Goal: Task Accomplishment & Management: Complete application form

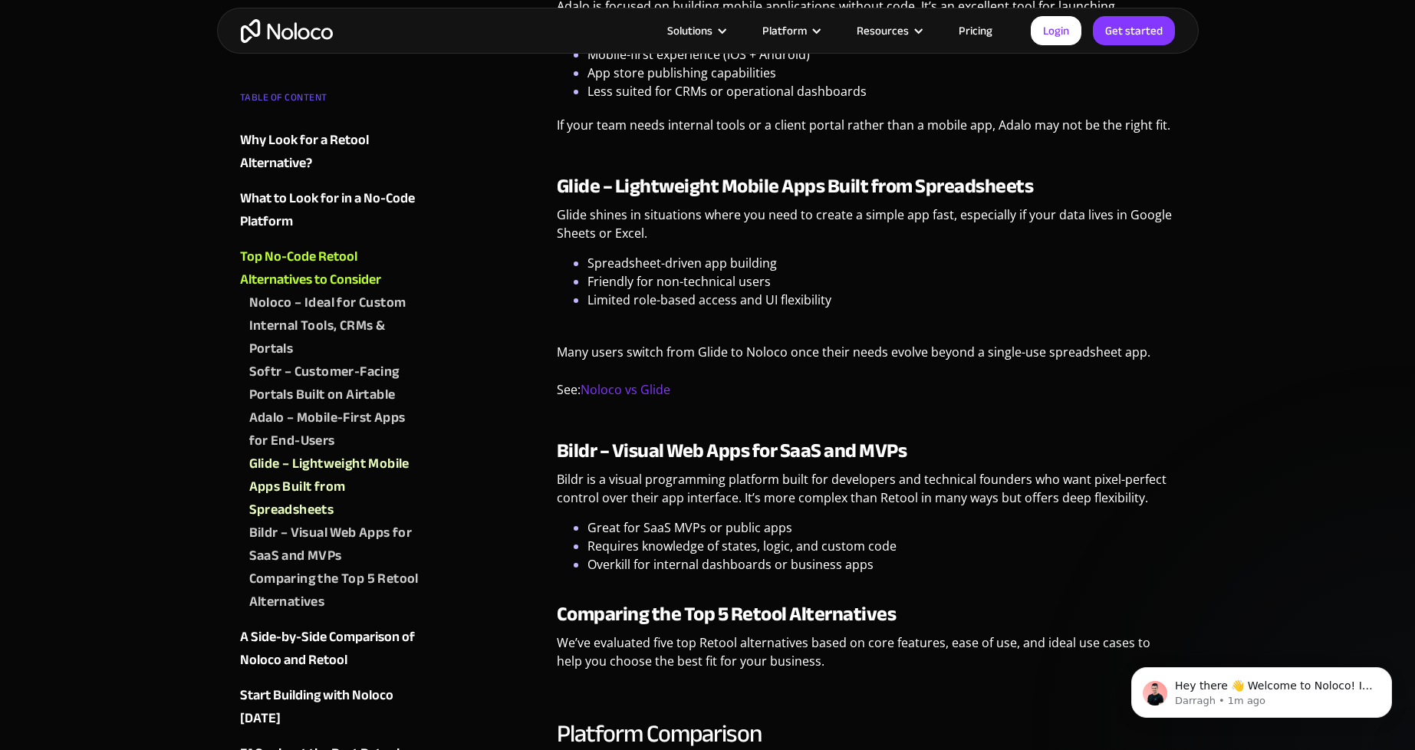
scroll to position [3221, 0]
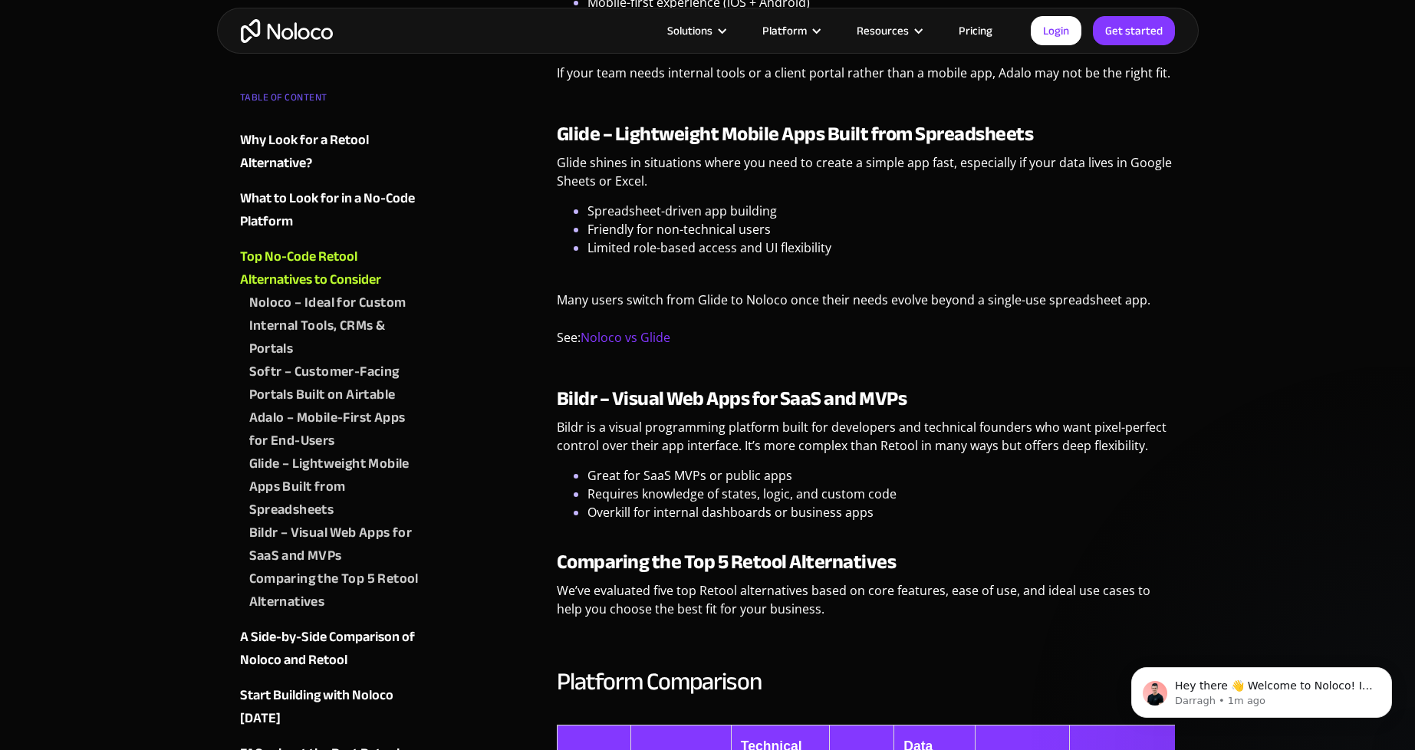
click at [276, 34] on img "home" at bounding box center [287, 31] width 92 height 24
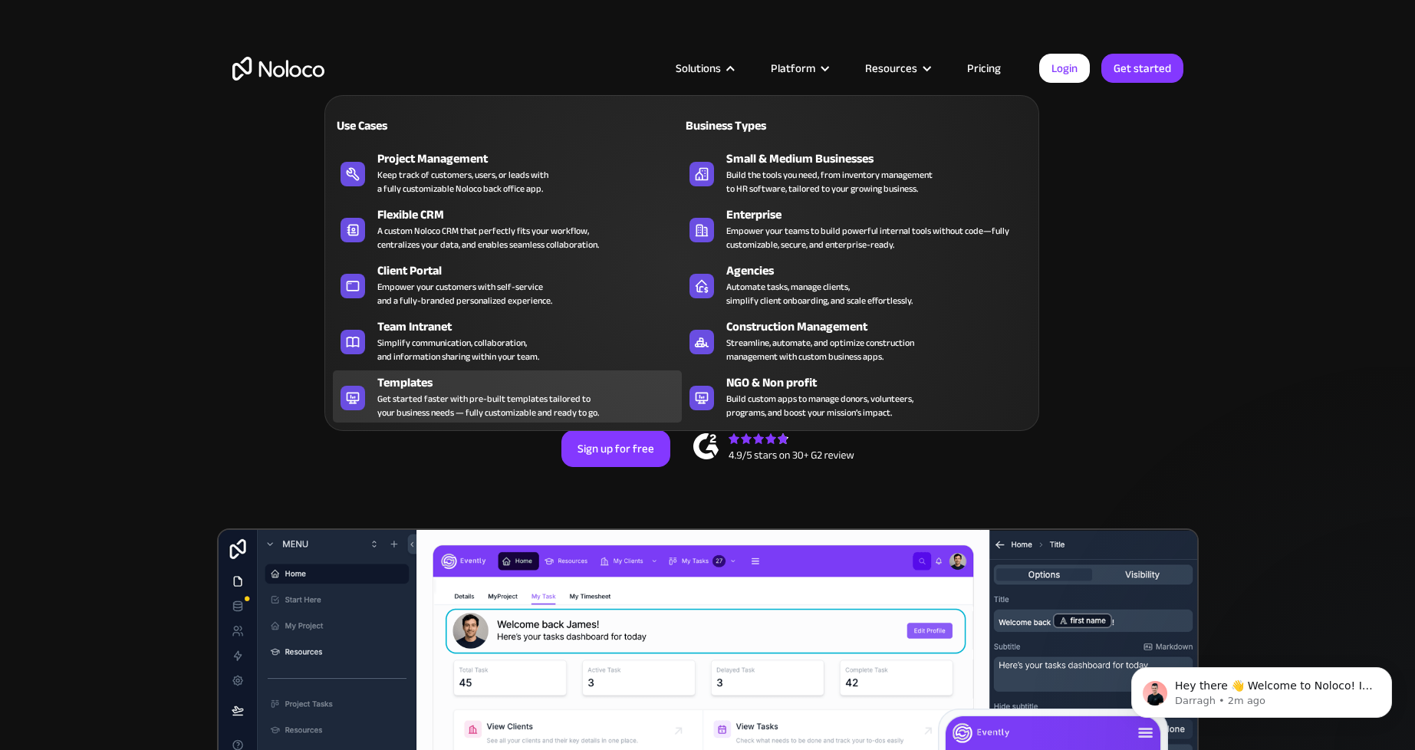
click at [508, 390] on div "Templates" at bounding box center [532, 382] width 311 height 18
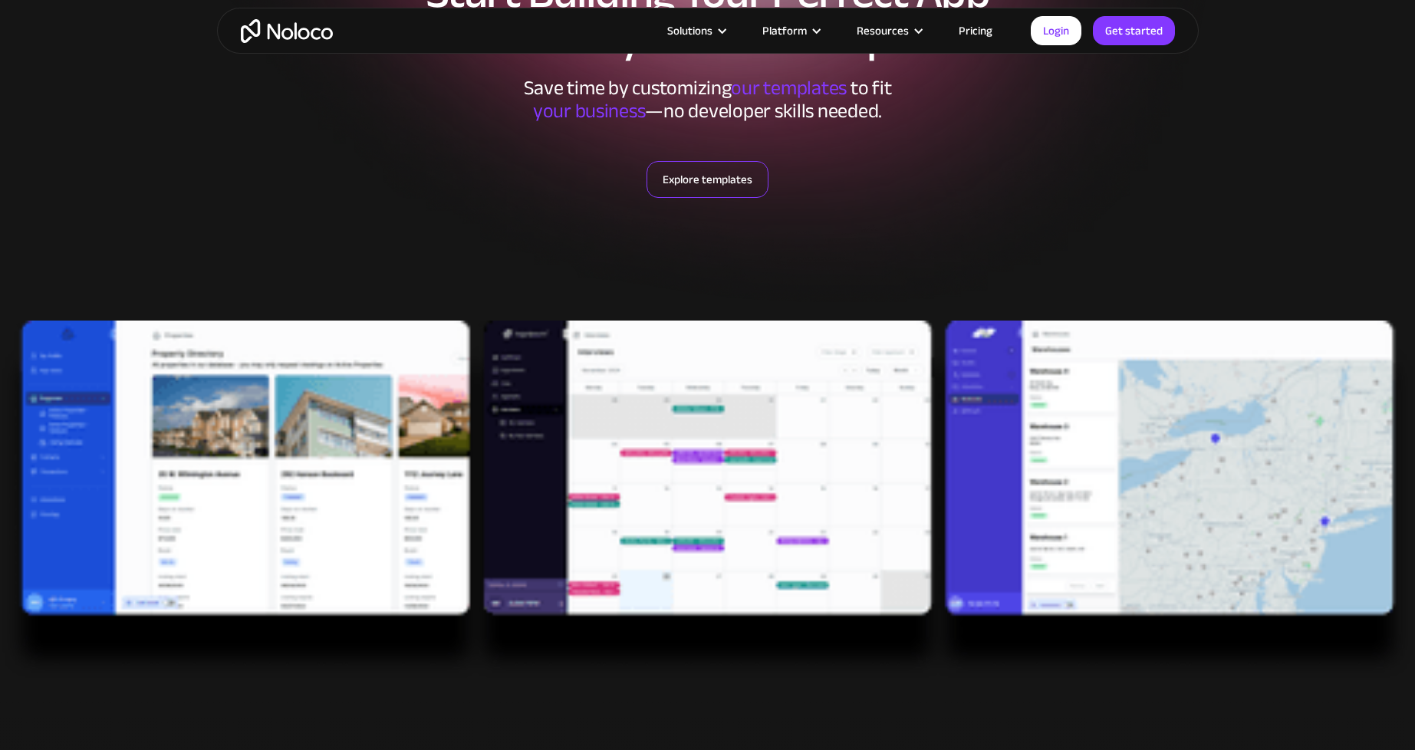
click at [728, 183] on link "Explore templates" at bounding box center [707, 179] width 122 height 37
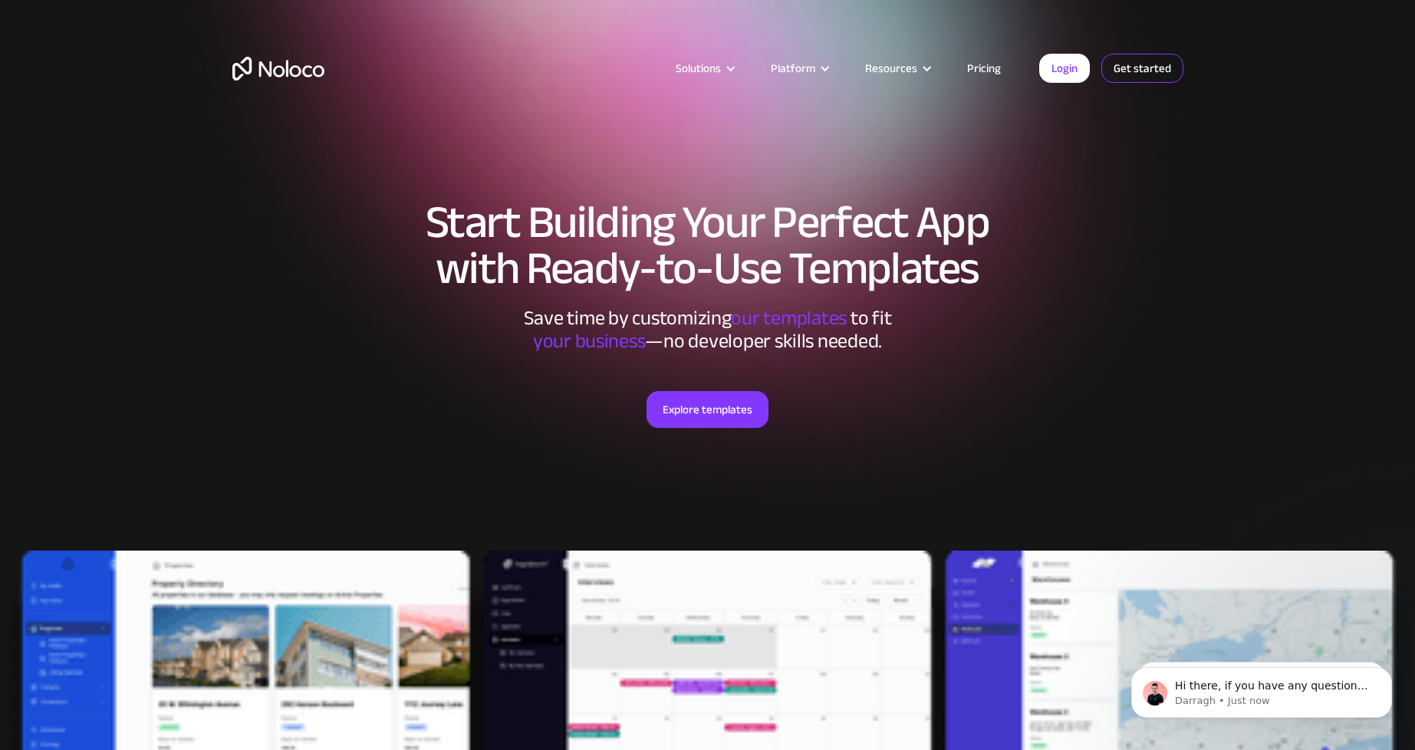
click at [1153, 61] on link "Get started" at bounding box center [1142, 68] width 82 height 29
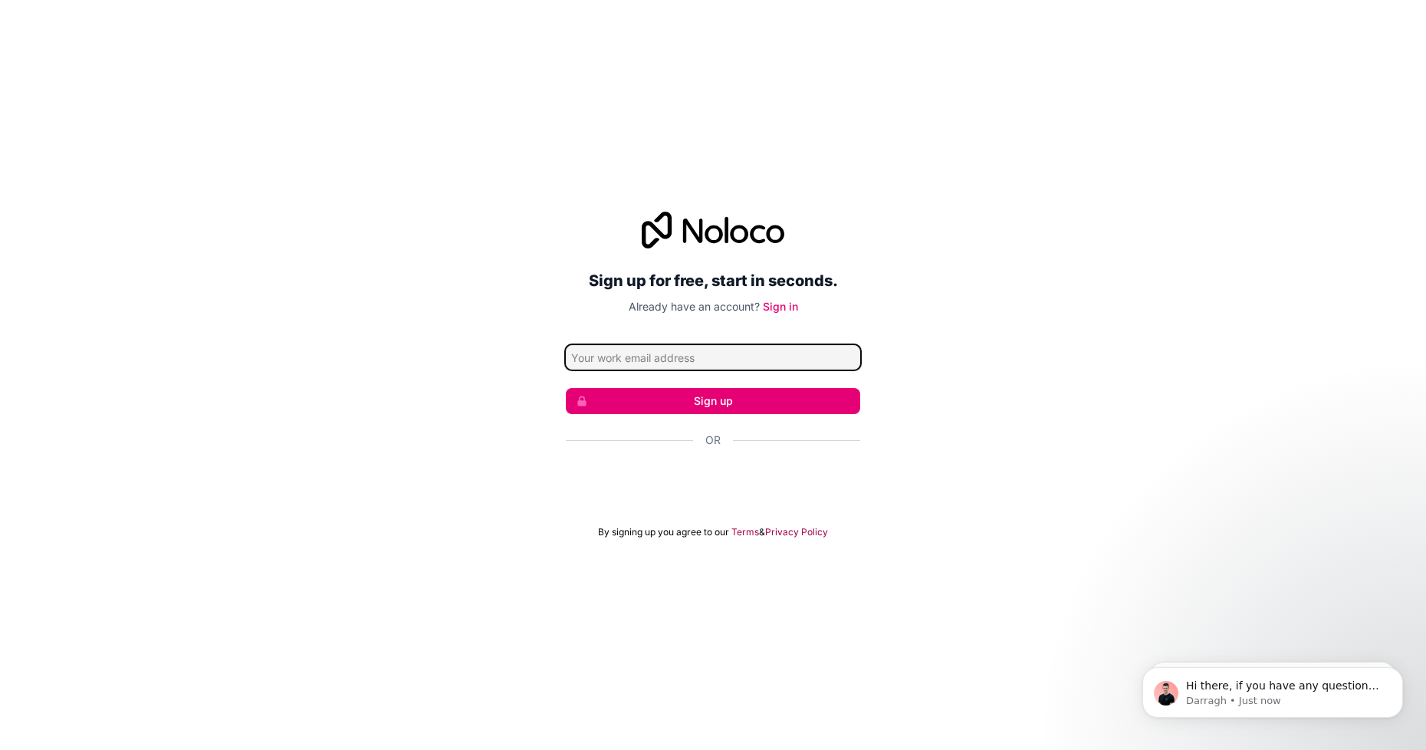
type input "[EMAIL_ADDRESS][DOMAIN_NAME]"
click at [735, 395] on button "Sign up" at bounding box center [713, 401] width 294 height 26
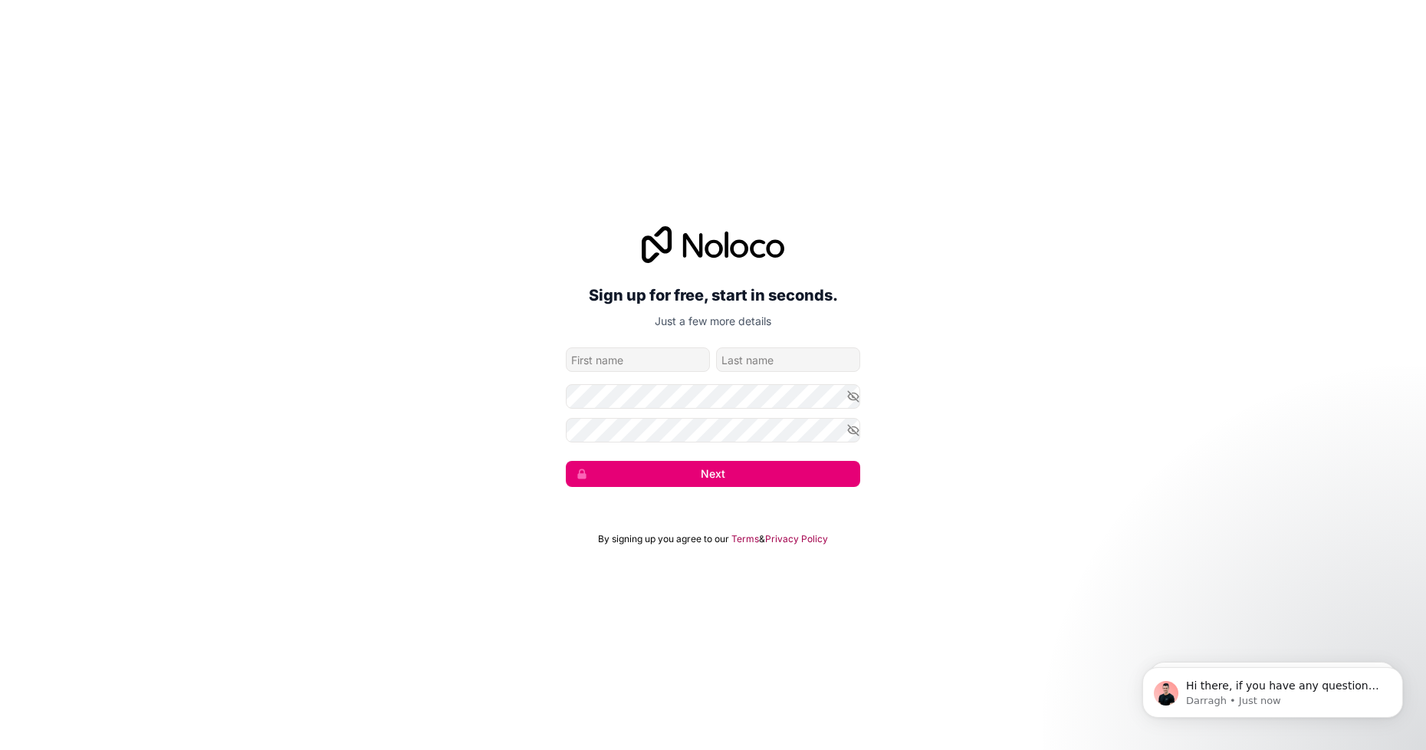
click at [653, 357] on input "given-name" at bounding box center [638, 359] width 144 height 25
type input "[PERSON_NAME]"
click at [714, 484] on button "Next" at bounding box center [713, 474] width 294 height 26
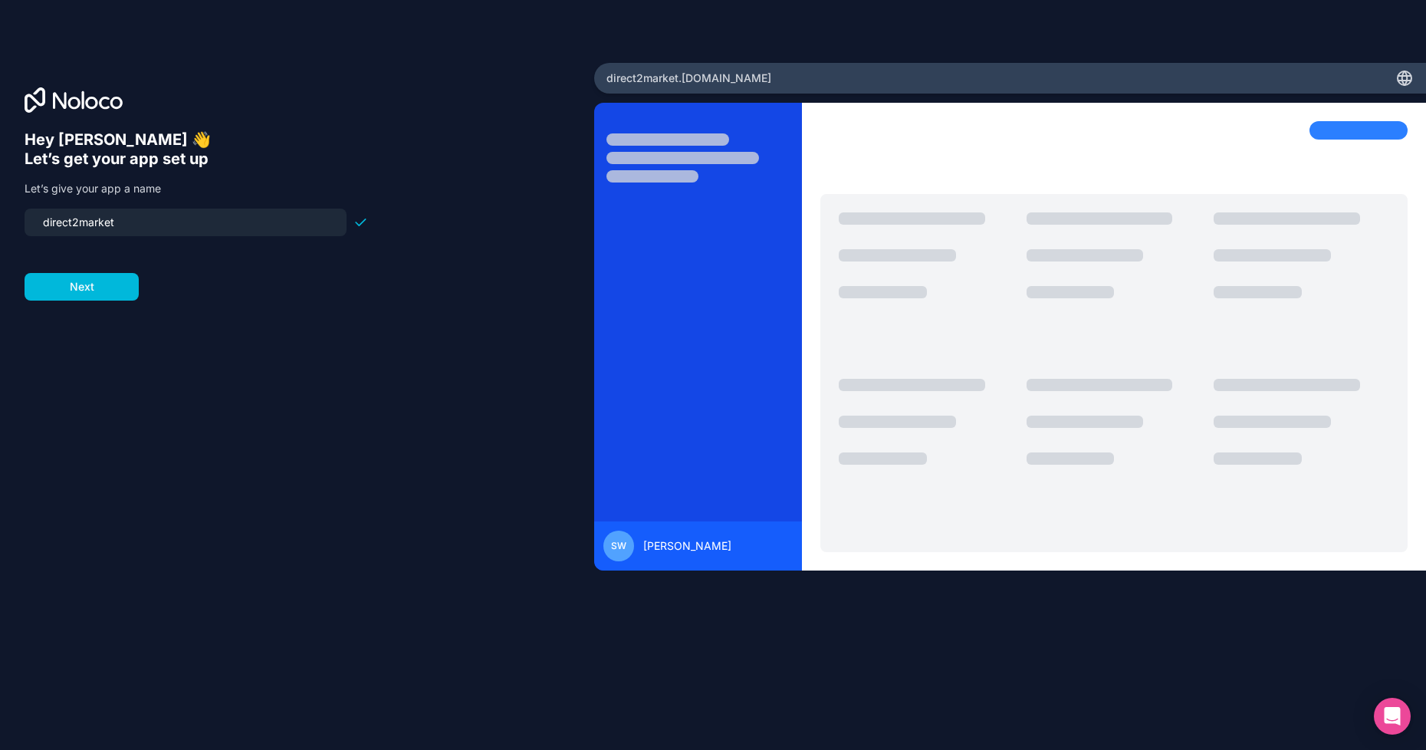
click at [117, 286] on button "Next" at bounding box center [82, 287] width 114 height 28
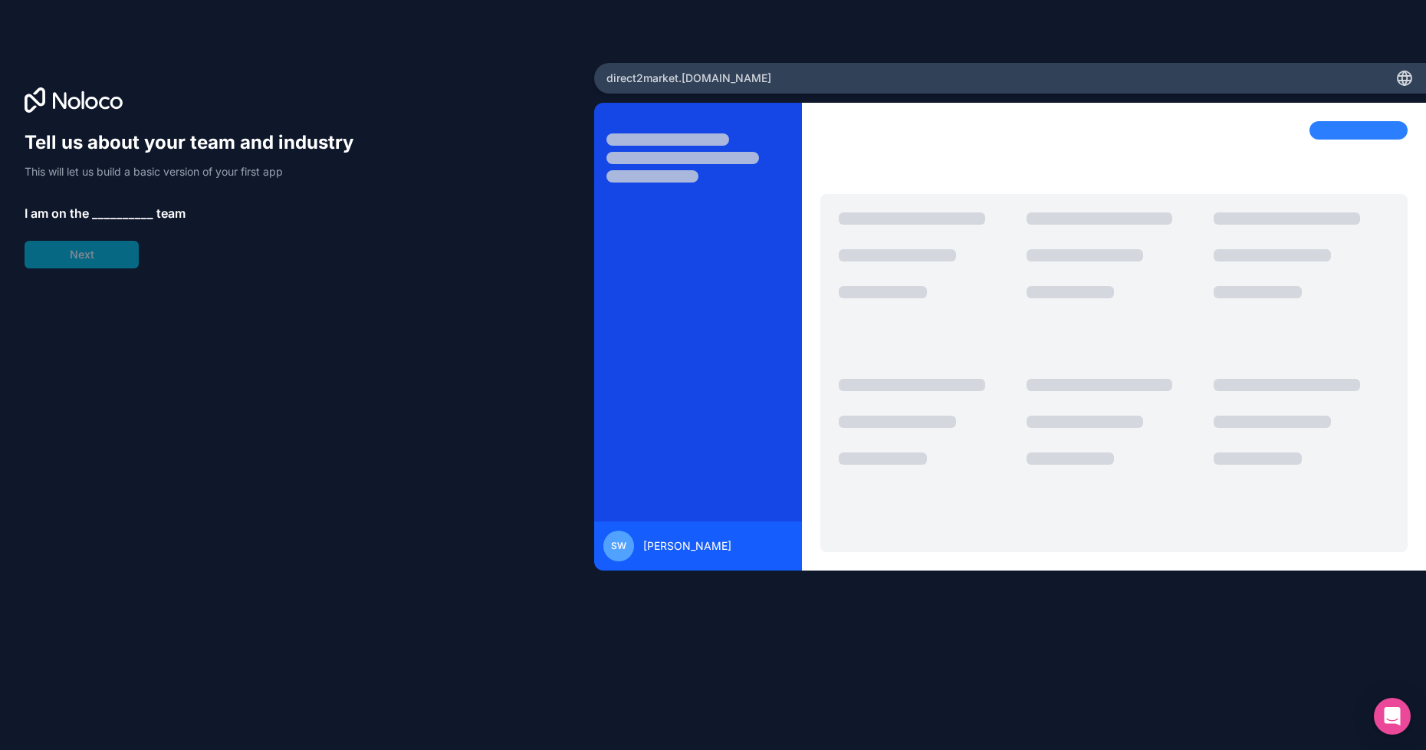
click at [115, 207] on span "__________" at bounding box center [122, 213] width 61 height 18
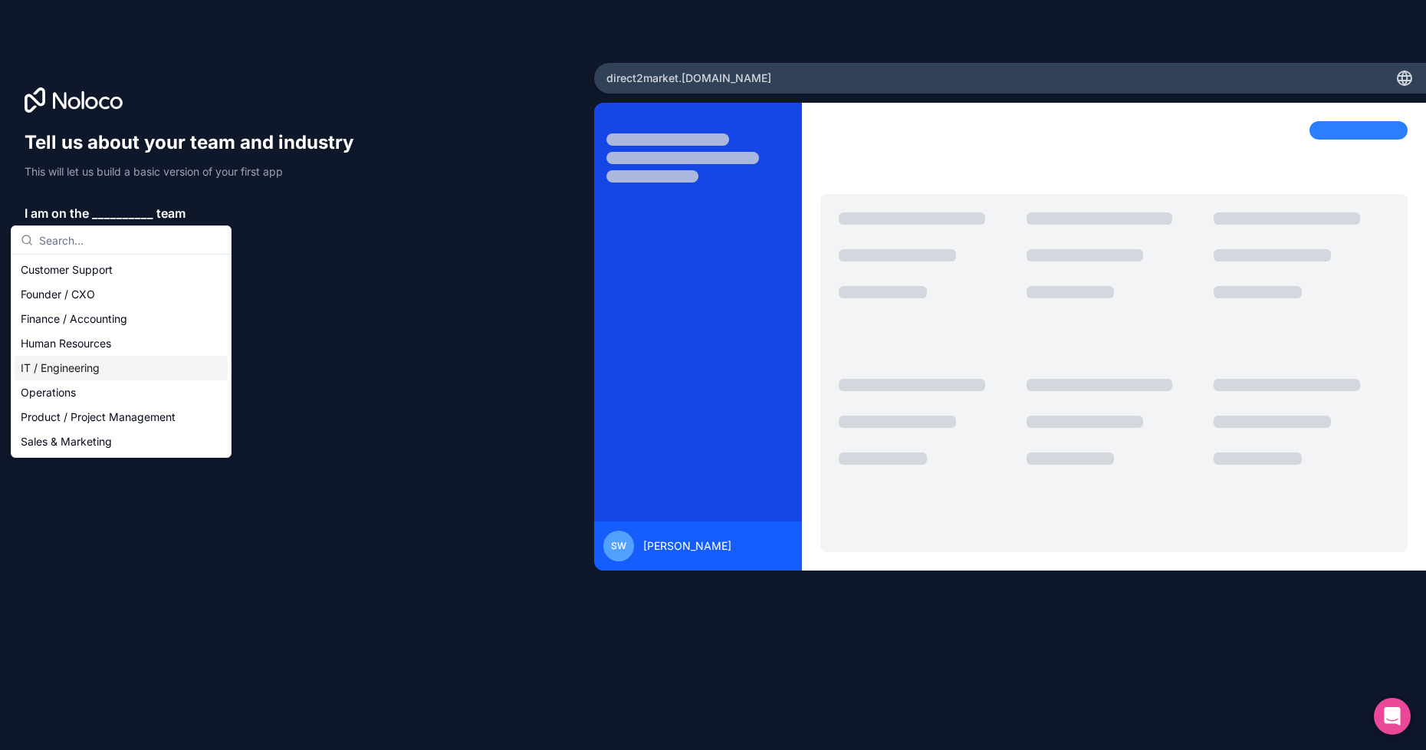
click at [113, 370] on div "IT / Engineering" at bounding box center [121, 368] width 213 height 25
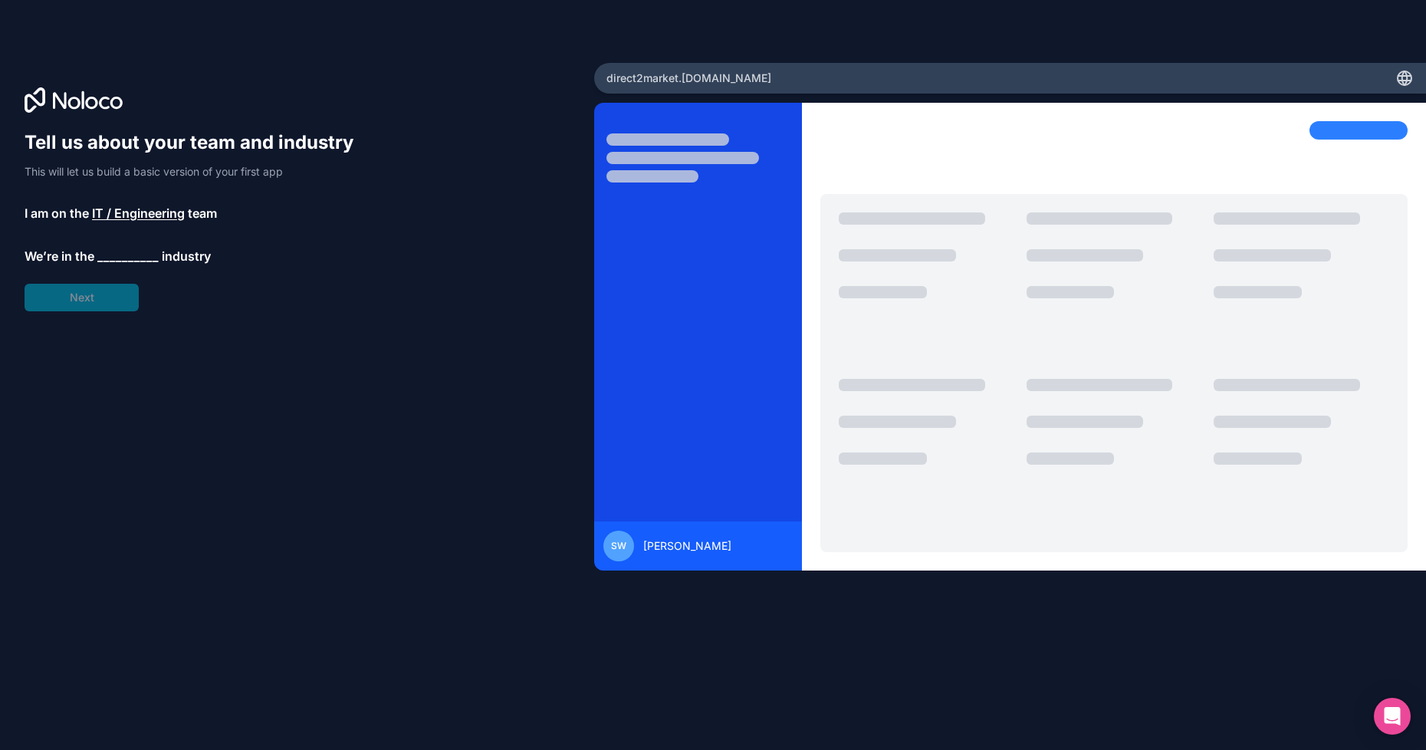
click at [119, 258] on span "__________" at bounding box center [127, 256] width 61 height 18
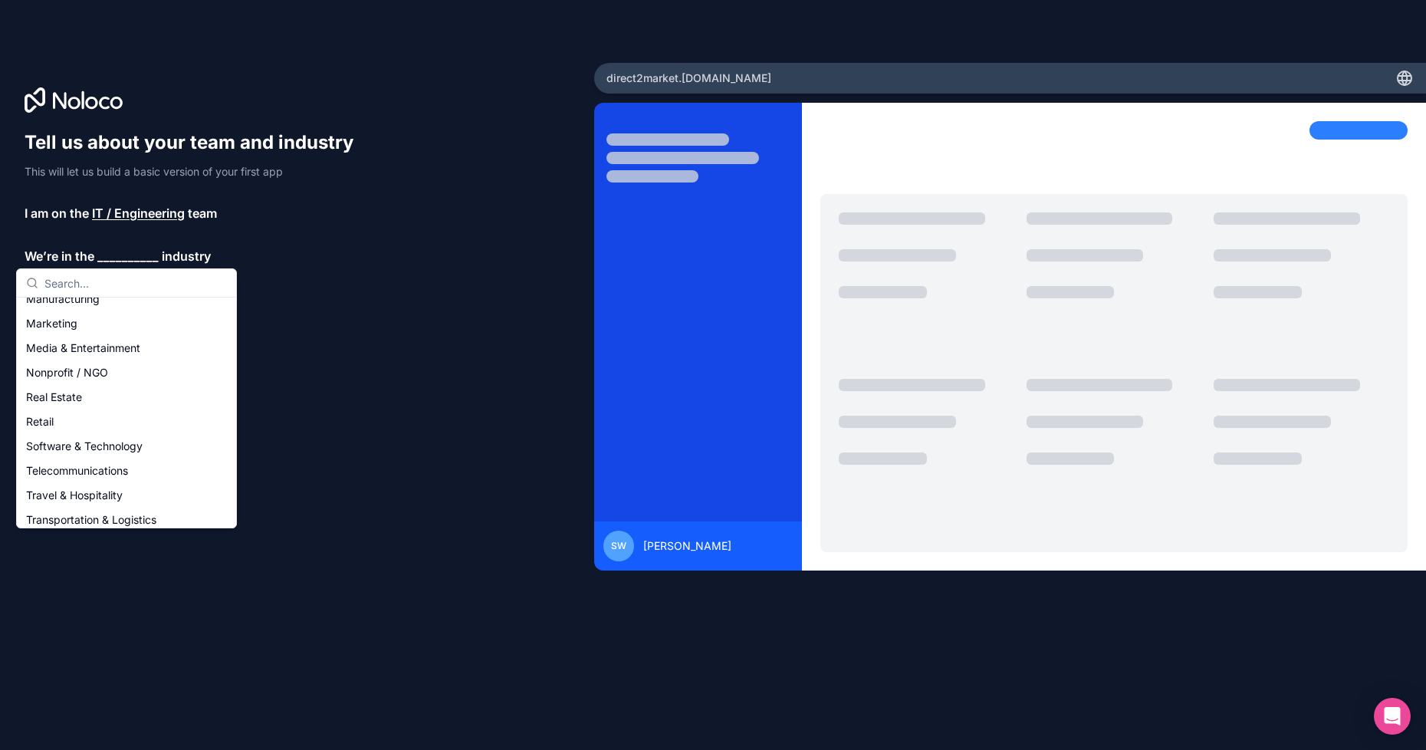
scroll to position [307, 0]
click at [86, 355] on div "Retail" at bounding box center [126, 349] width 213 height 25
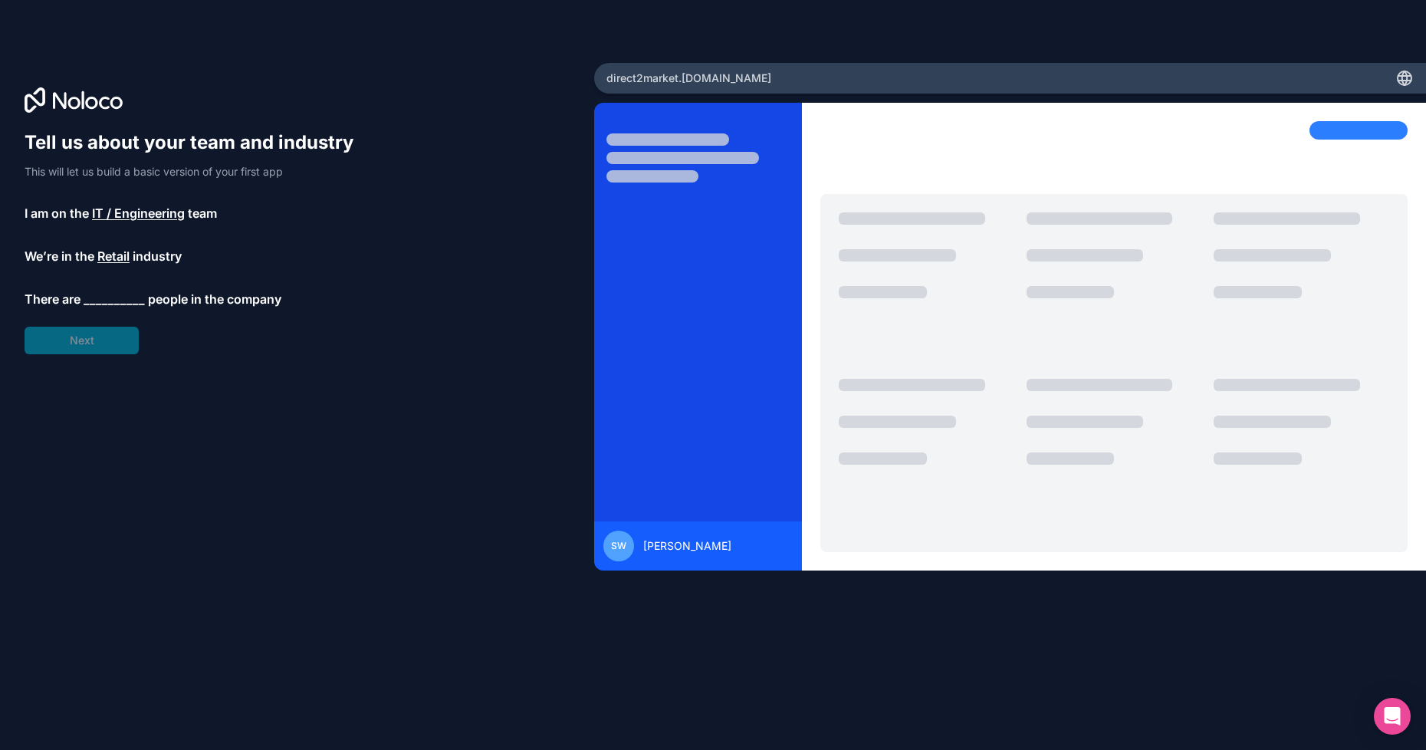
click at [110, 294] on span "__________" at bounding box center [114, 299] width 61 height 18
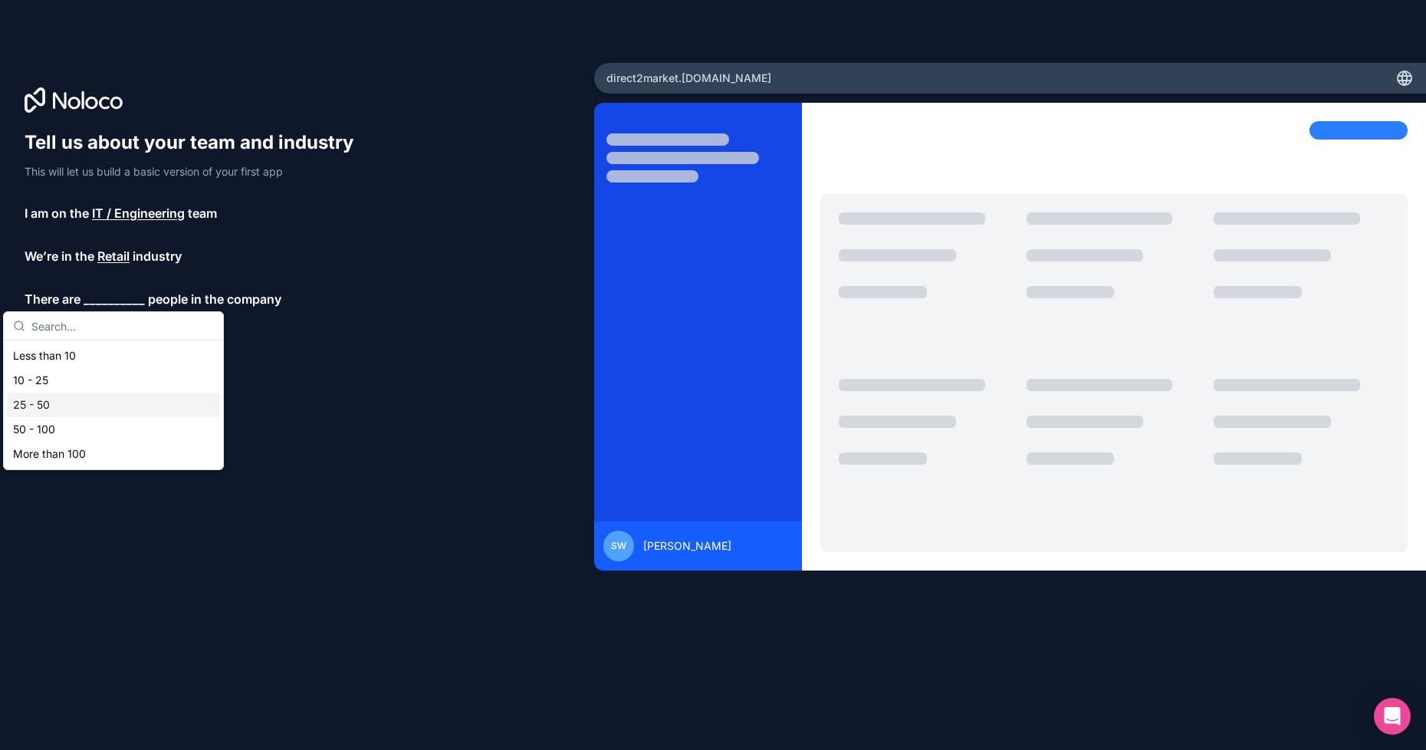
click at [94, 405] on div "25 - 50" at bounding box center [113, 405] width 213 height 25
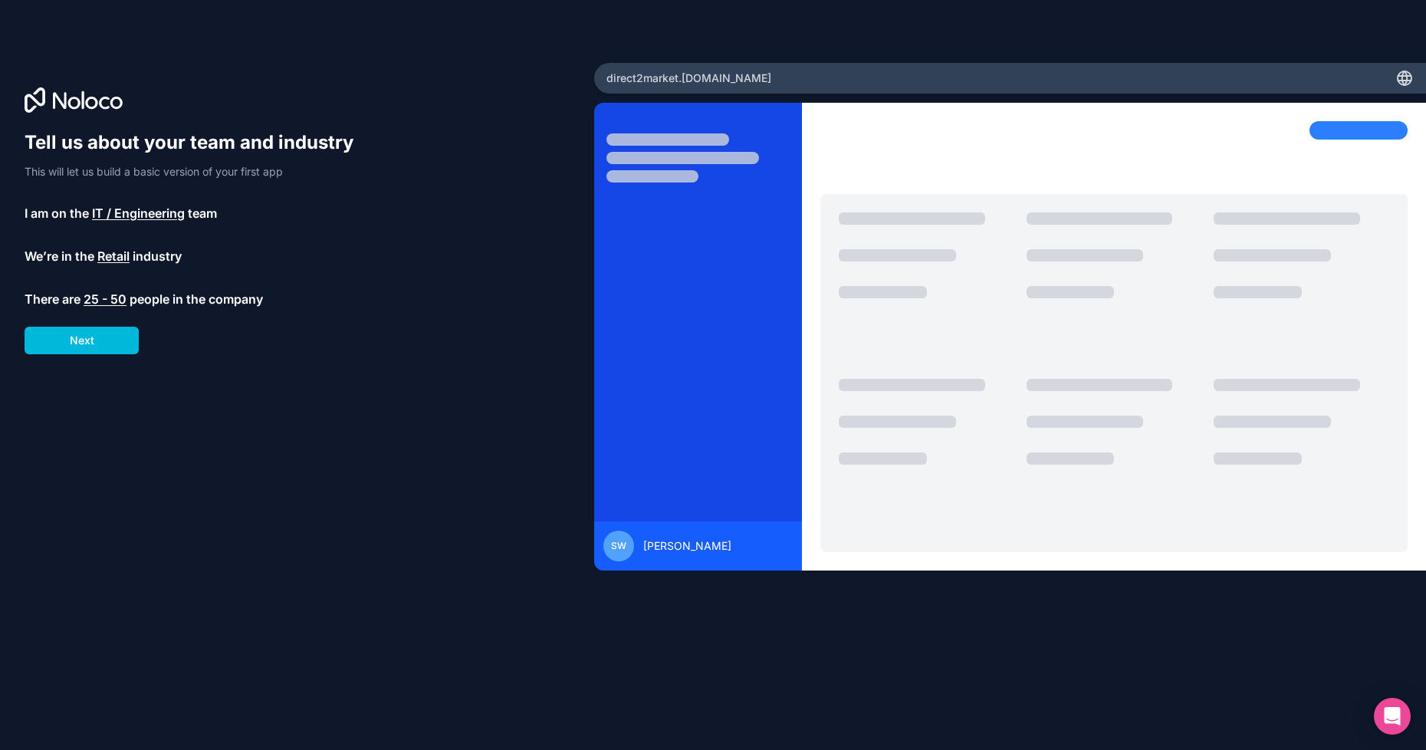
click at [106, 340] on button "Next" at bounding box center [82, 341] width 114 height 28
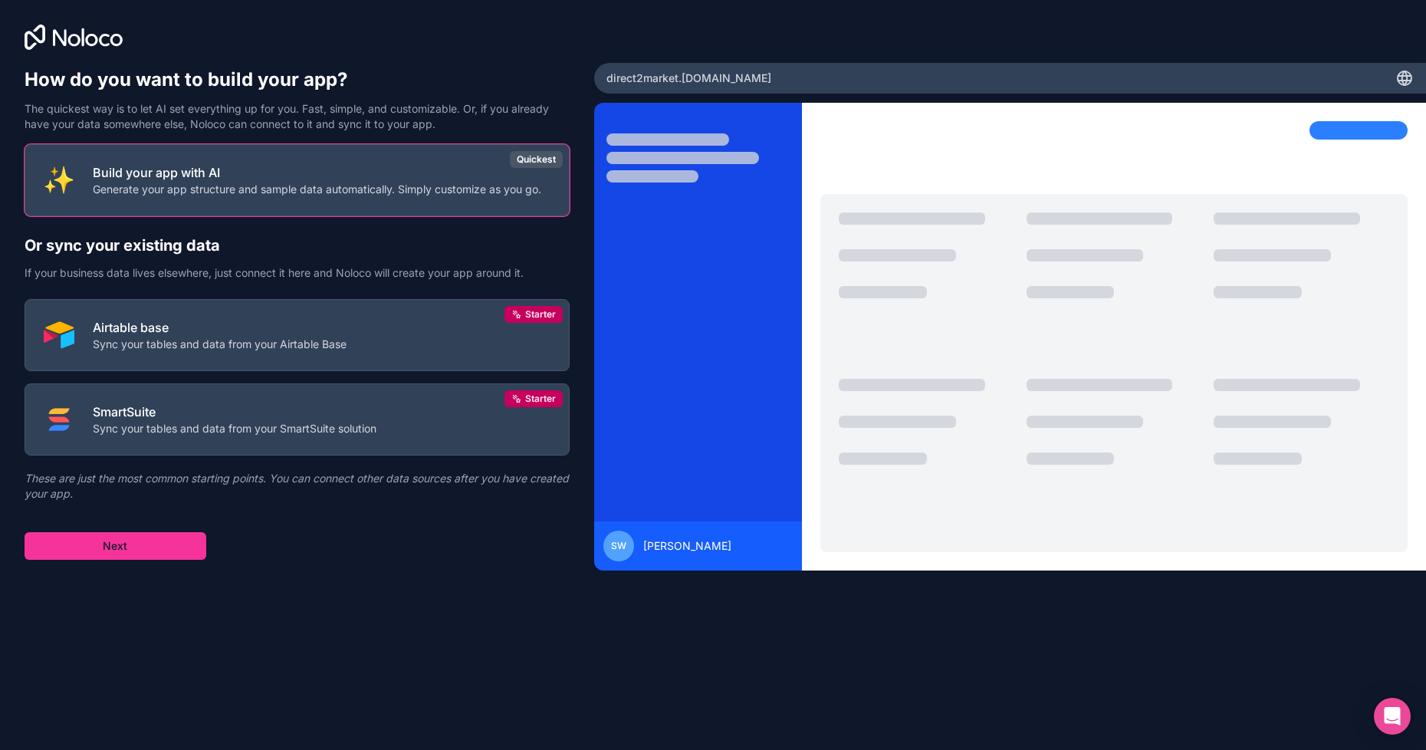
click at [294, 175] on p "Build your app with AI" at bounding box center [317, 172] width 449 height 18
click at [313, 337] on p "Sync your tables and data from your Airtable Base" at bounding box center [220, 344] width 254 height 15
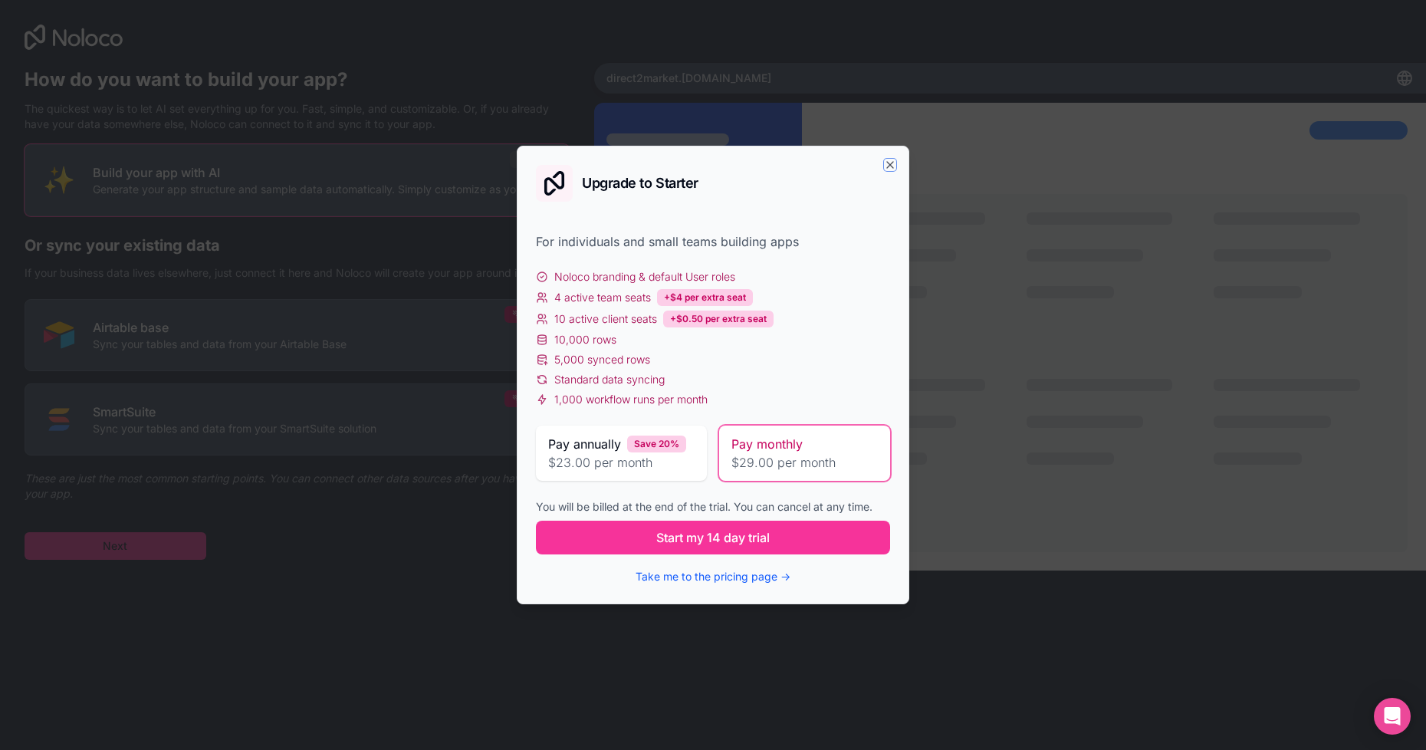
click at [893, 167] on icon "button" at bounding box center [890, 165] width 12 height 12
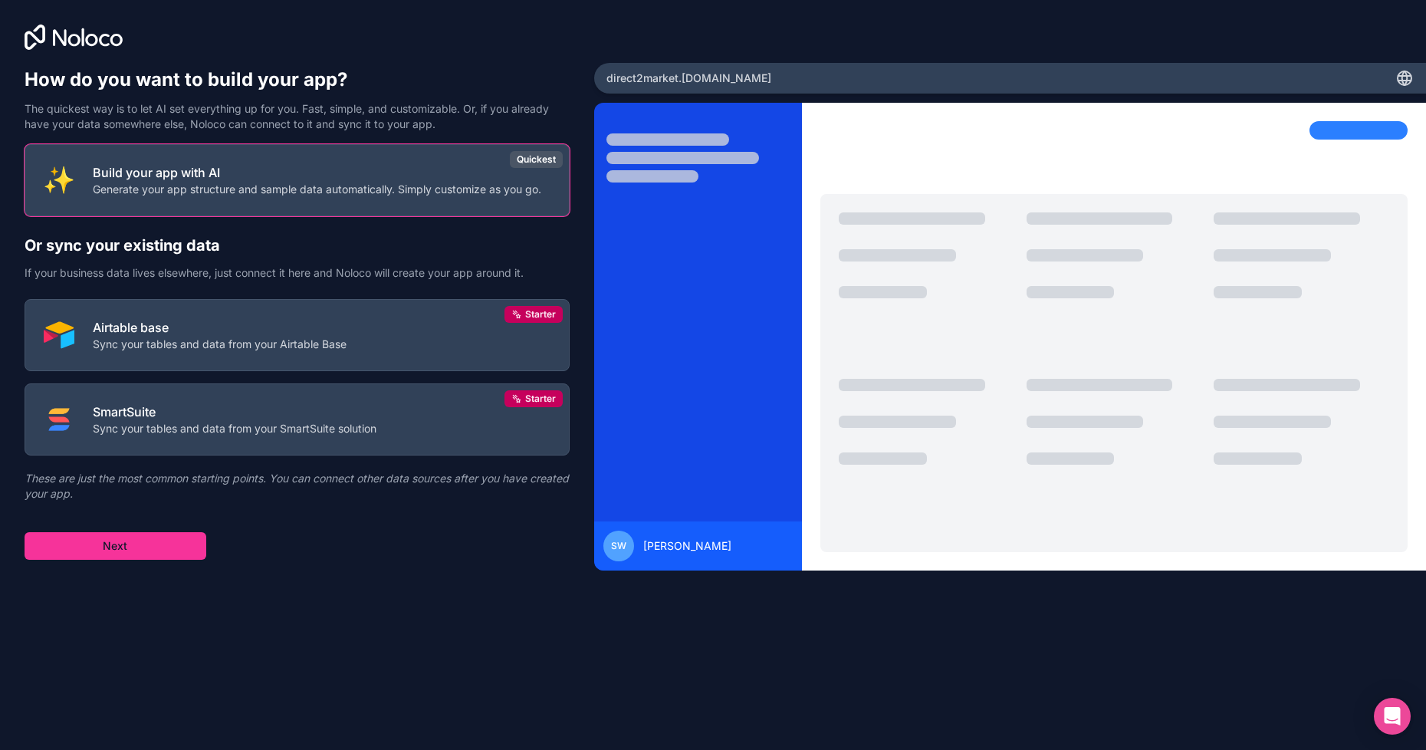
click at [217, 422] on p "Sync your tables and data from your SmartSuite solution" at bounding box center [235, 428] width 284 height 15
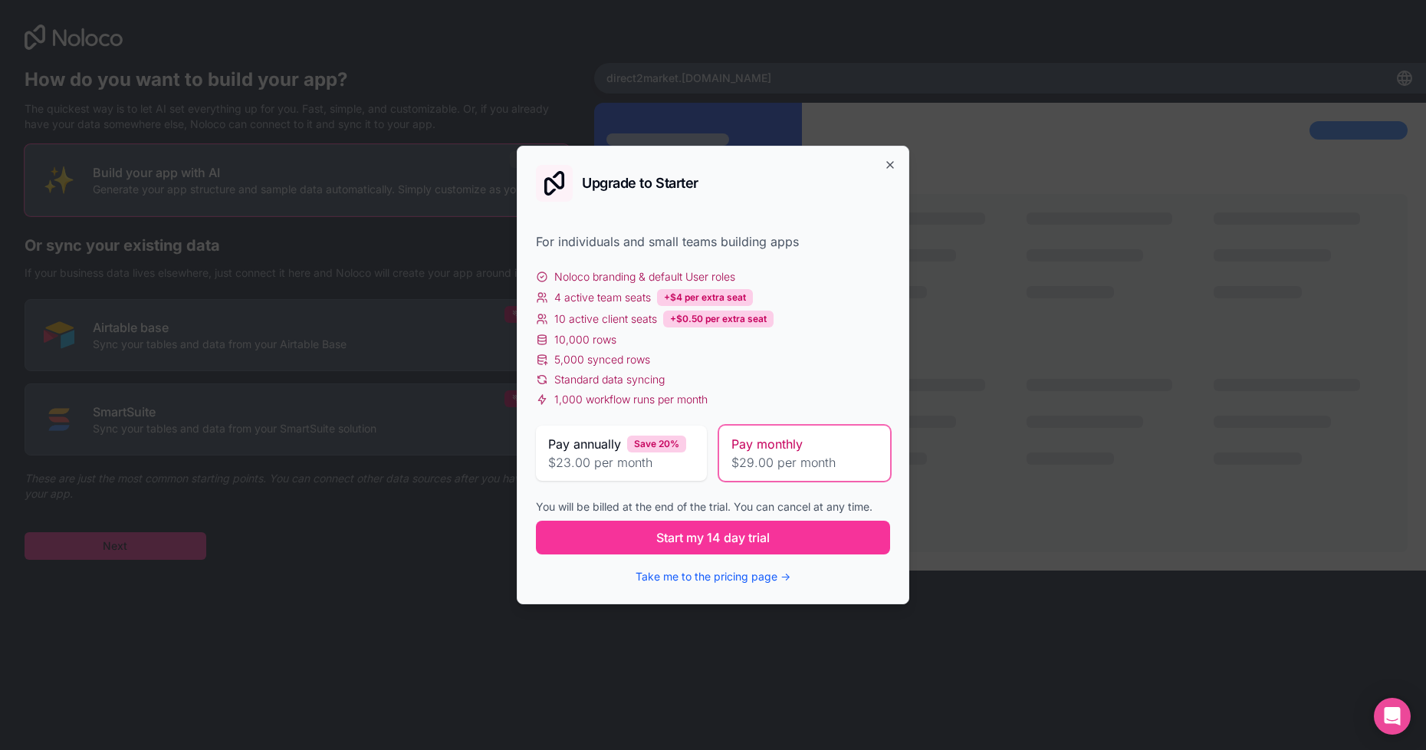
click at [882, 165] on div "Upgrade to Starter" at bounding box center [713, 183] width 354 height 37
click at [888, 169] on icon "button" at bounding box center [890, 165] width 12 height 12
